Goal: Task Accomplishment & Management: Use online tool/utility

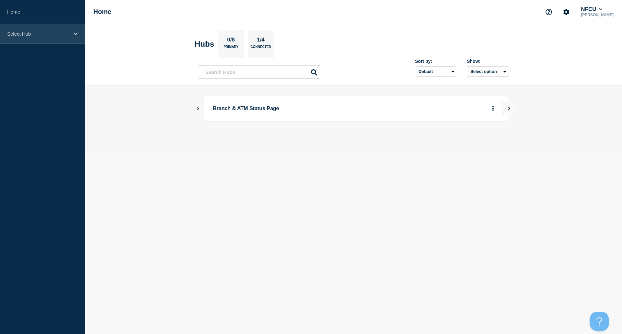
click at [56, 34] on p "Select Hub" at bounding box center [38, 34] width 62 height 6
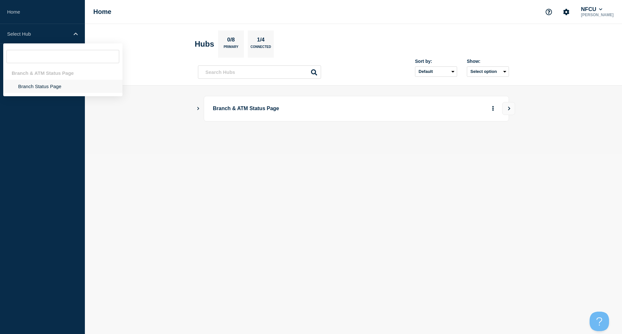
click at [33, 86] on li "Branch Status Page" at bounding box center [62, 86] width 119 height 13
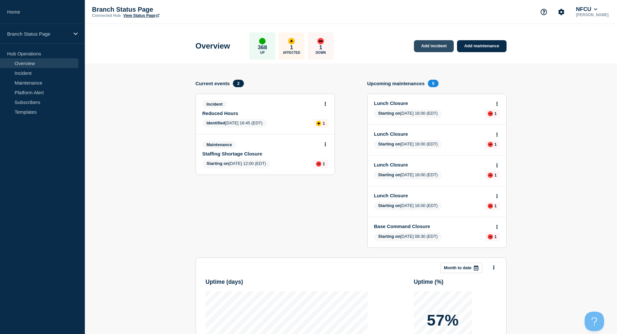
click at [433, 48] on link "Add incident" at bounding box center [434, 46] width 40 height 12
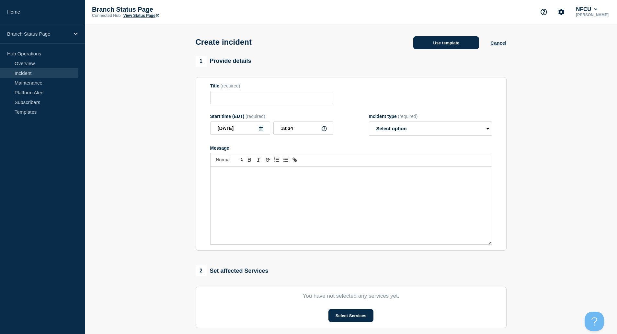
click at [446, 45] on button "Use template" at bounding box center [446, 42] width 66 height 13
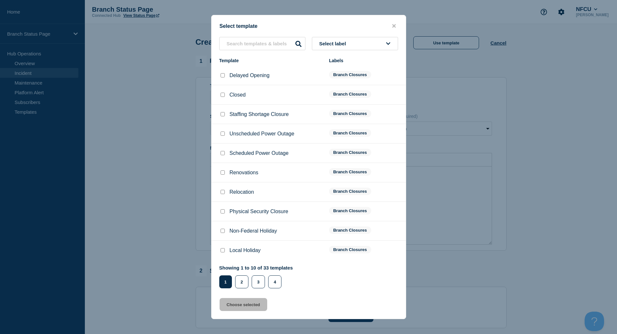
click at [221, 135] on input "Unscheduled Power Outage checkbox" at bounding box center [222, 133] width 4 height 4
checkbox input "true"
click at [247, 303] on button "Choose selected" at bounding box center [244, 304] width 48 height 13
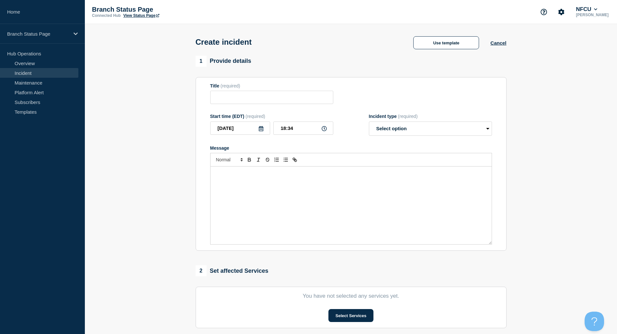
type input "Unscheduled Power Outage"
select select "identified"
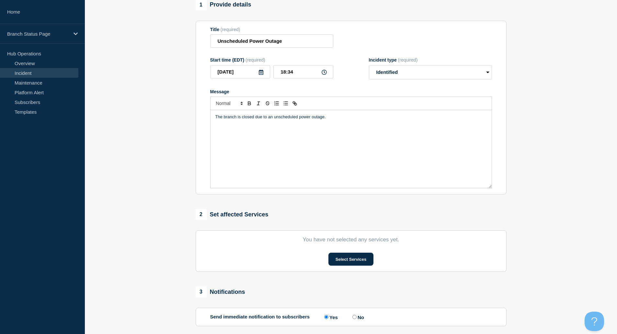
scroll to position [120, 0]
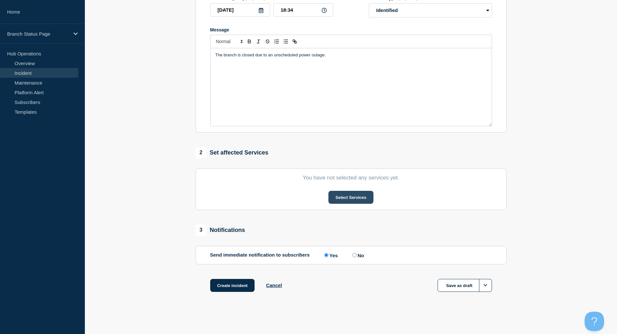
click at [350, 198] on button "Select Services" at bounding box center [350, 197] width 45 height 13
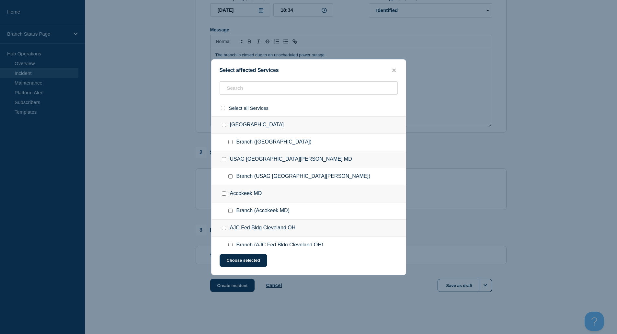
click at [286, 148] on ul "Branch ([GEOGRAPHIC_DATA])" at bounding box center [308, 142] width 194 height 17
click at [316, 89] on input "text" at bounding box center [309, 87] width 178 height 13
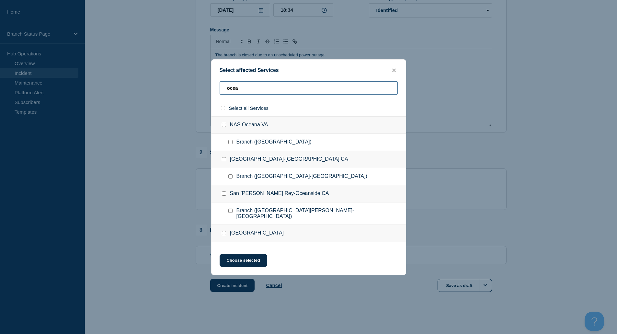
type input "ocea"
click at [225, 160] on input "Rancho del Oro-Oceanside CA checkbox" at bounding box center [224, 159] width 4 height 4
checkbox input "true"
click at [259, 258] on button "Choose selected" at bounding box center [244, 260] width 48 height 13
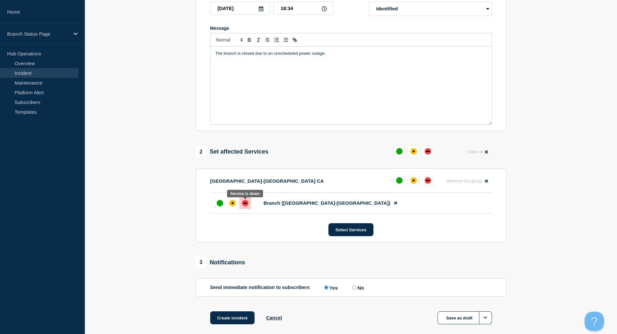
click at [243, 203] on div "down" at bounding box center [245, 203] width 6 height 6
click at [152, 197] on section "1 Provide details Title (required) Unscheduled Power Outage Start time (EDT) (r…" at bounding box center [351, 138] width 532 height 405
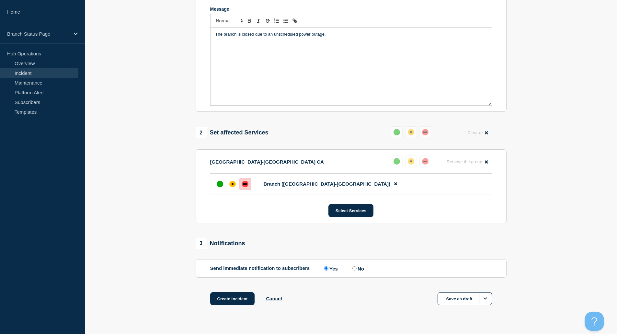
scroll to position [154, 0]
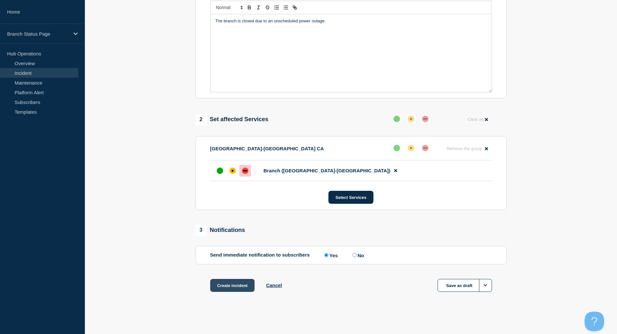
click at [237, 286] on button "Create incident" at bounding box center [232, 285] width 45 height 13
